Goal: Communication & Community: Answer question/provide support

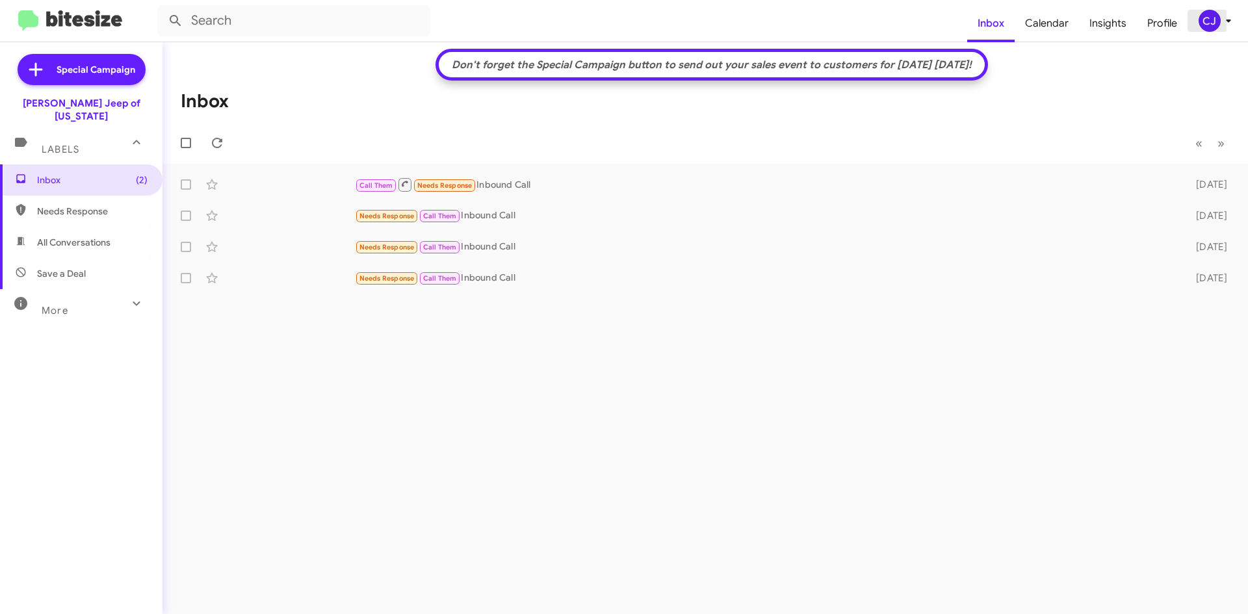
click at [1213, 23] on div "CJ" at bounding box center [1210, 21] width 22 height 22
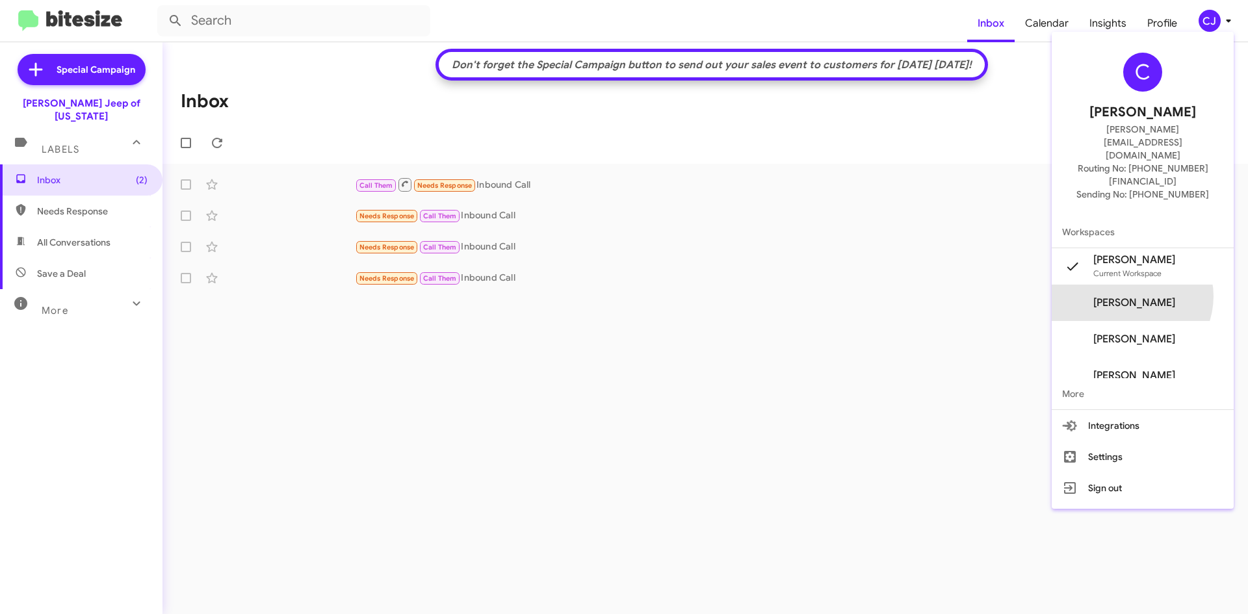
click at [1153, 296] on span "[PERSON_NAME]" at bounding box center [1134, 302] width 82 height 13
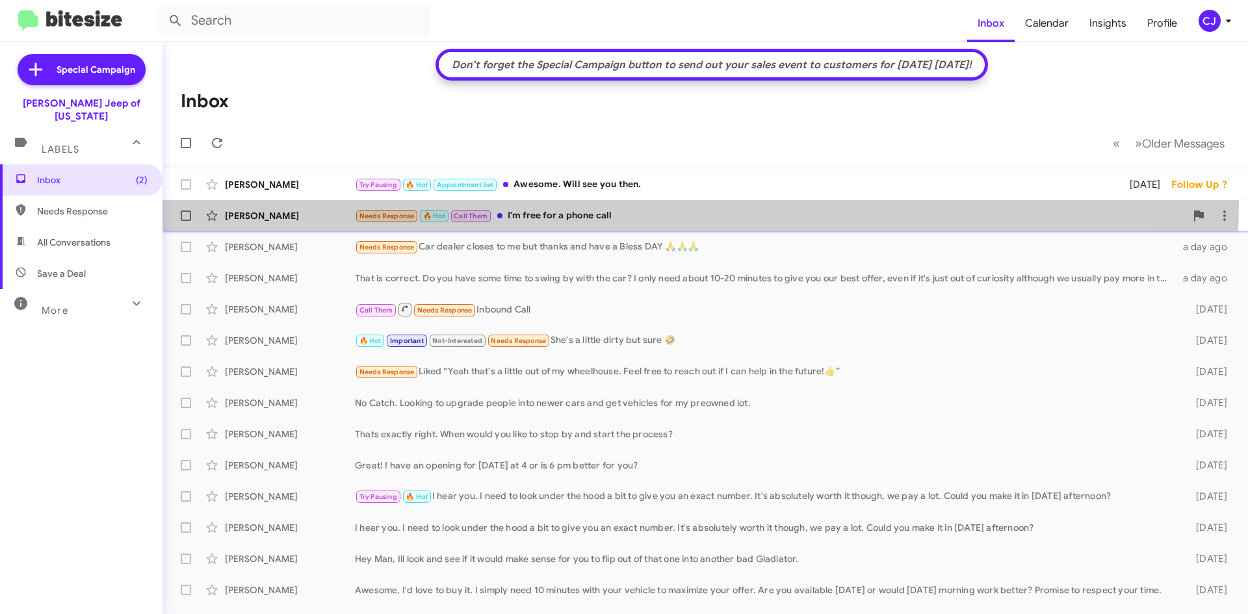
click at [618, 205] on div "[PERSON_NAME] Needs Response 🔥 Hot Call Them I'm free for a phone call [DATE] F…" at bounding box center [705, 216] width 1065 height 26
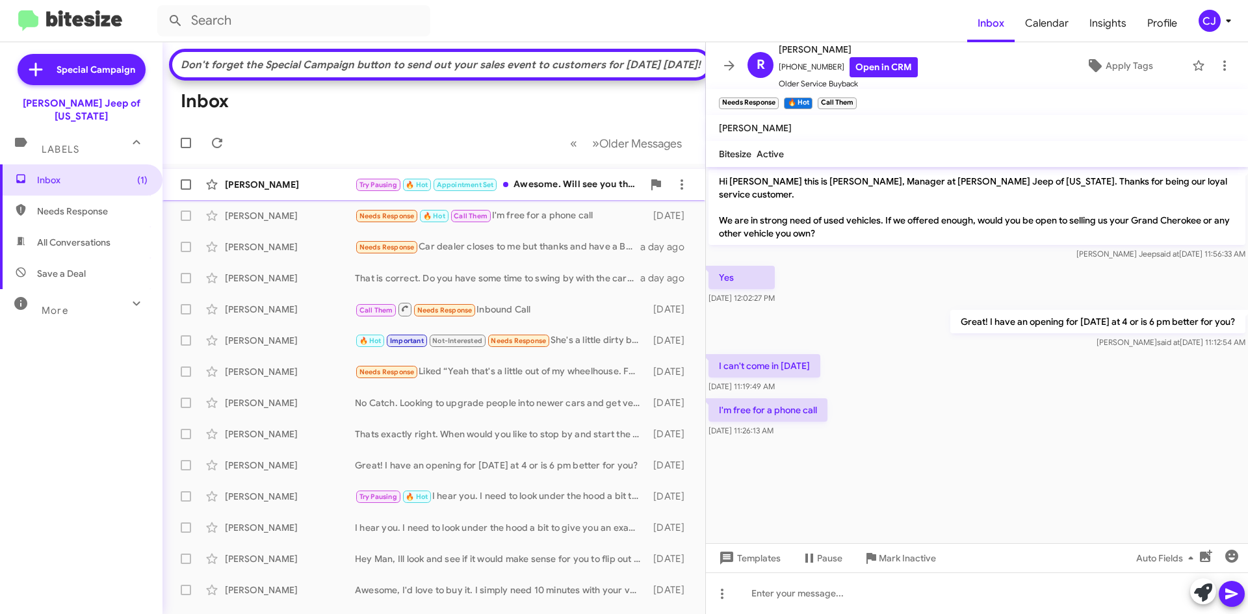
click at [580, 192] on div "Try Pausing 🔥 Hot Appointment Set Awesome. Will see you then." at bounding box center [499, 184] width 288 height 15
